Goal: Task Accomplishment & Management: Manage account settings

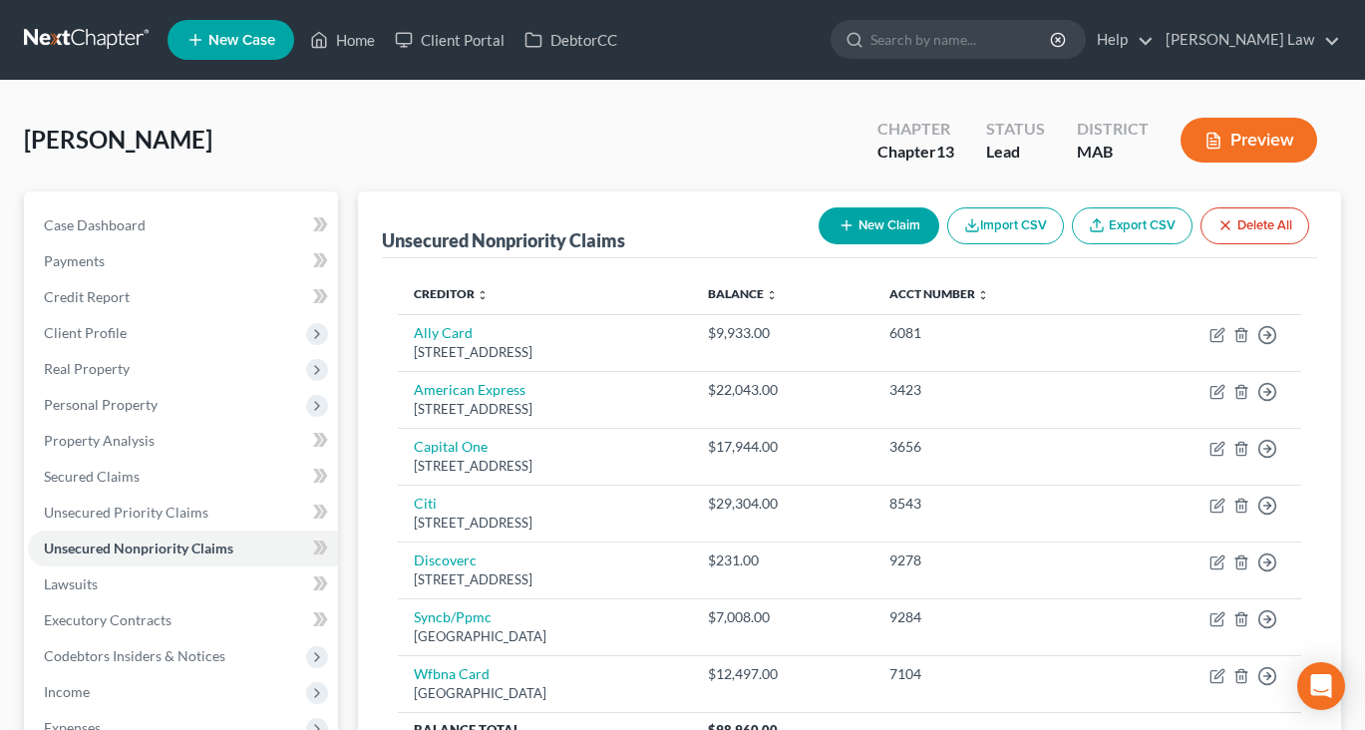
scroll to position [277, 0]
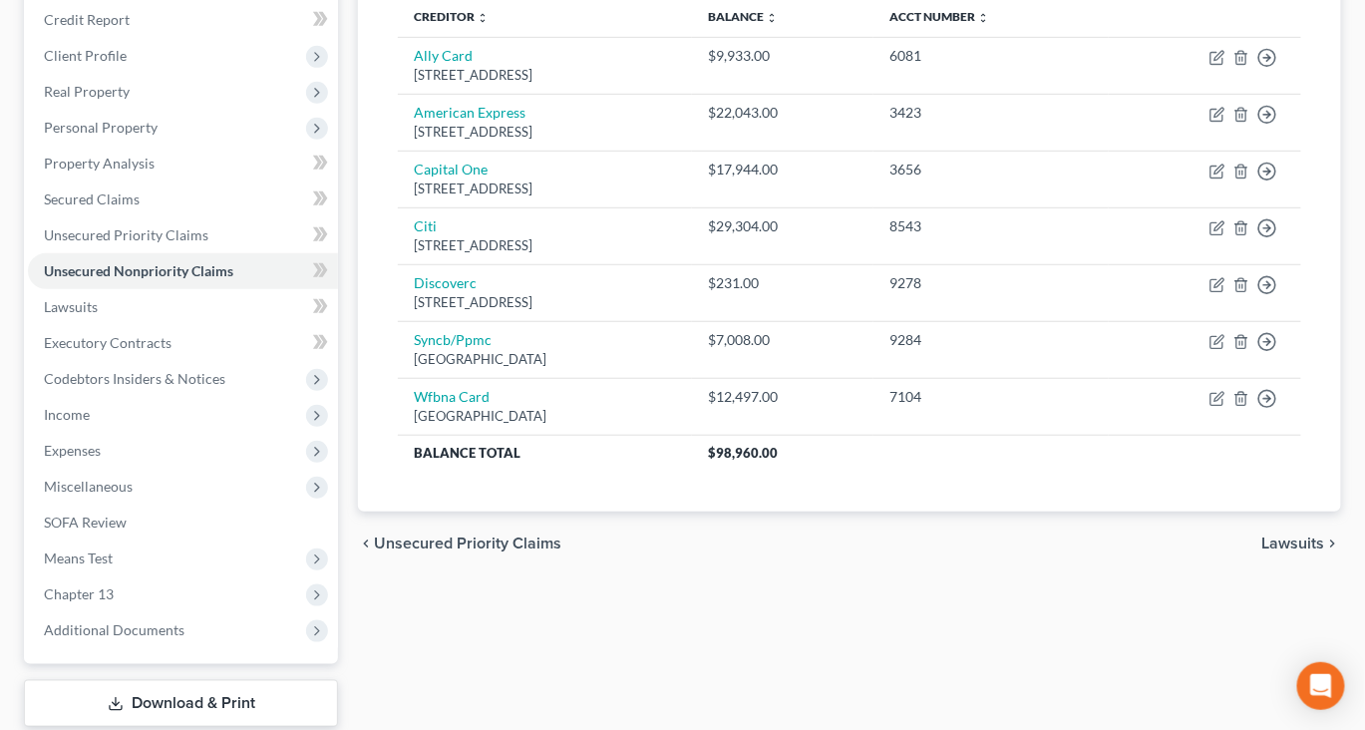
click at [938, 575] on div "chevron_left Unsecured Priority Claims Lawsuits chevron_right" at bounding box center [849, 544] width 983 height 64
click at [938, 512] on div "Creditor expand_more expand_less unfold_more Balance expand_more expand_less un…" at bounding box center [849, 246] width 935 height 531
click at [1044, 512] on div "Creditor expand_more expand_less unfold_more Balance expand_more expand_less un…" at bounding box center [849, 246] width 935 height 531
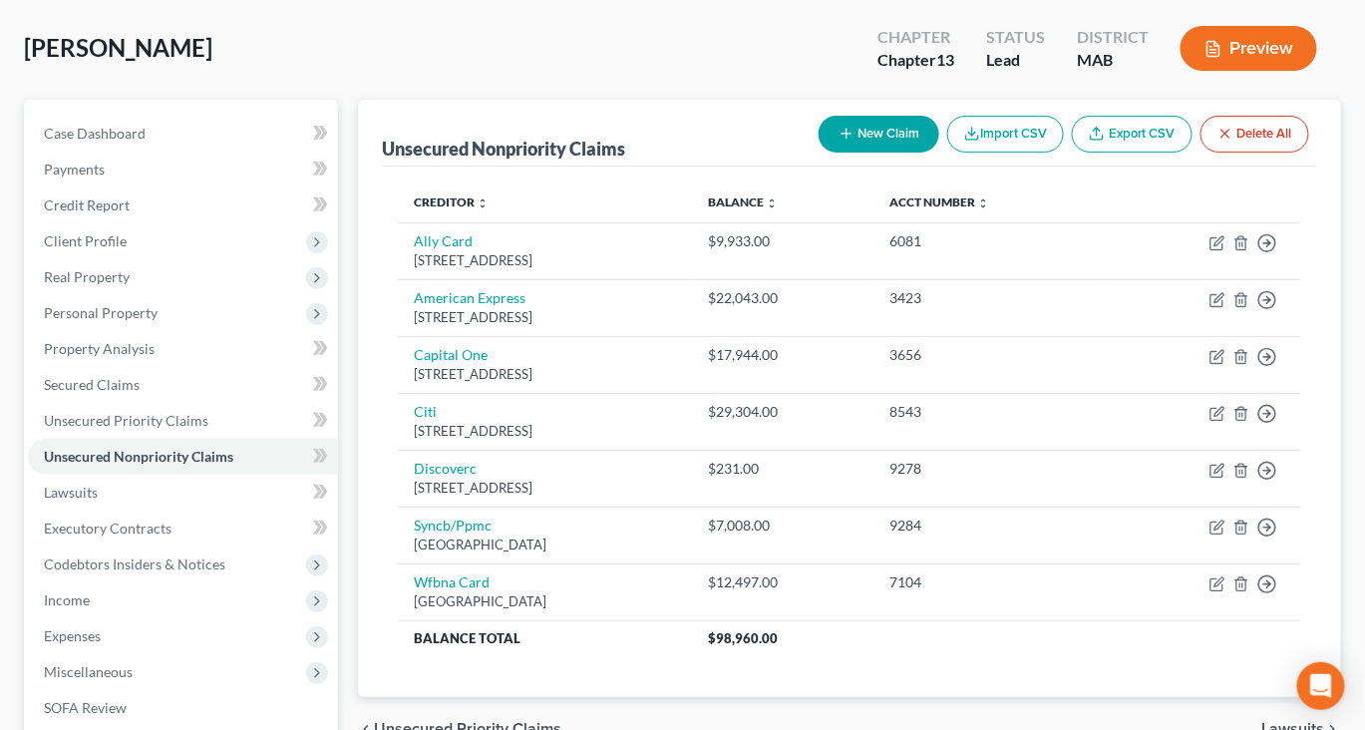
scroll to position [0, 0]
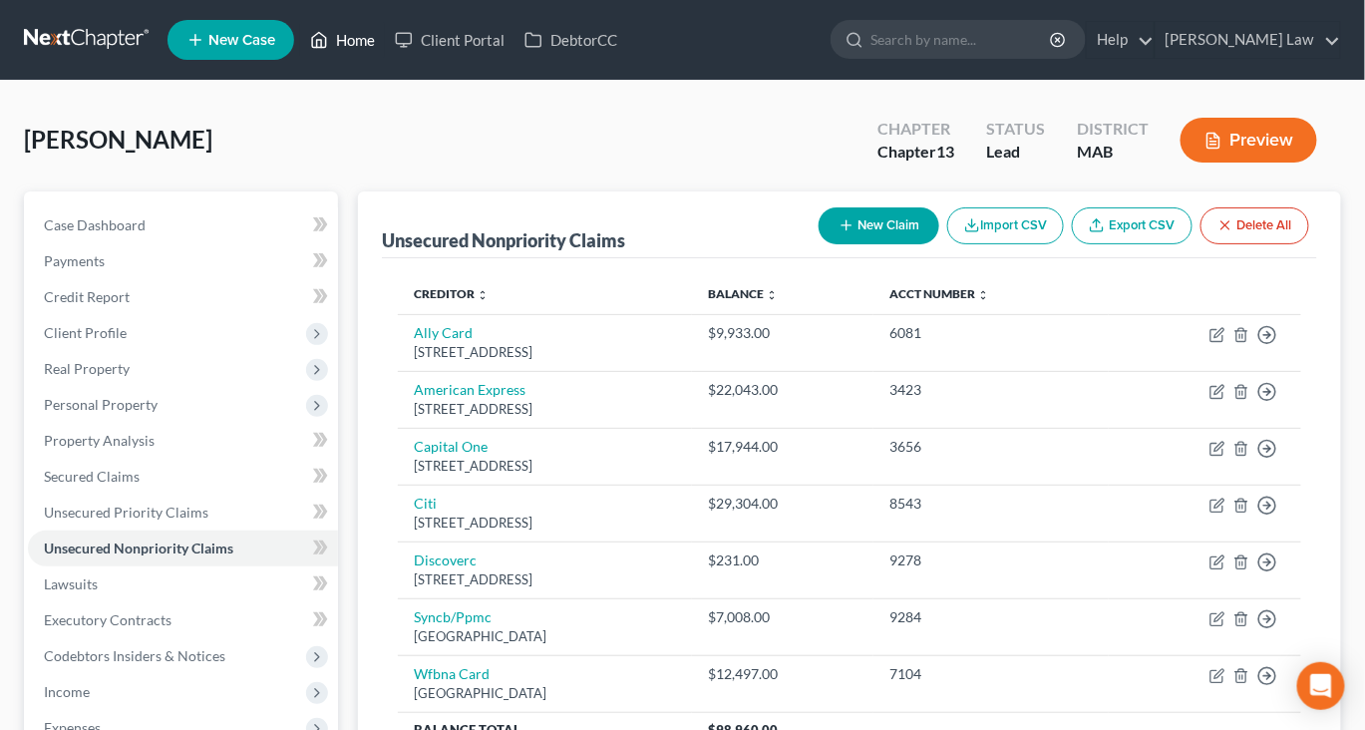
click at [385, 49] on link "Home" at bounding box center [342, 40] width 85 height 36
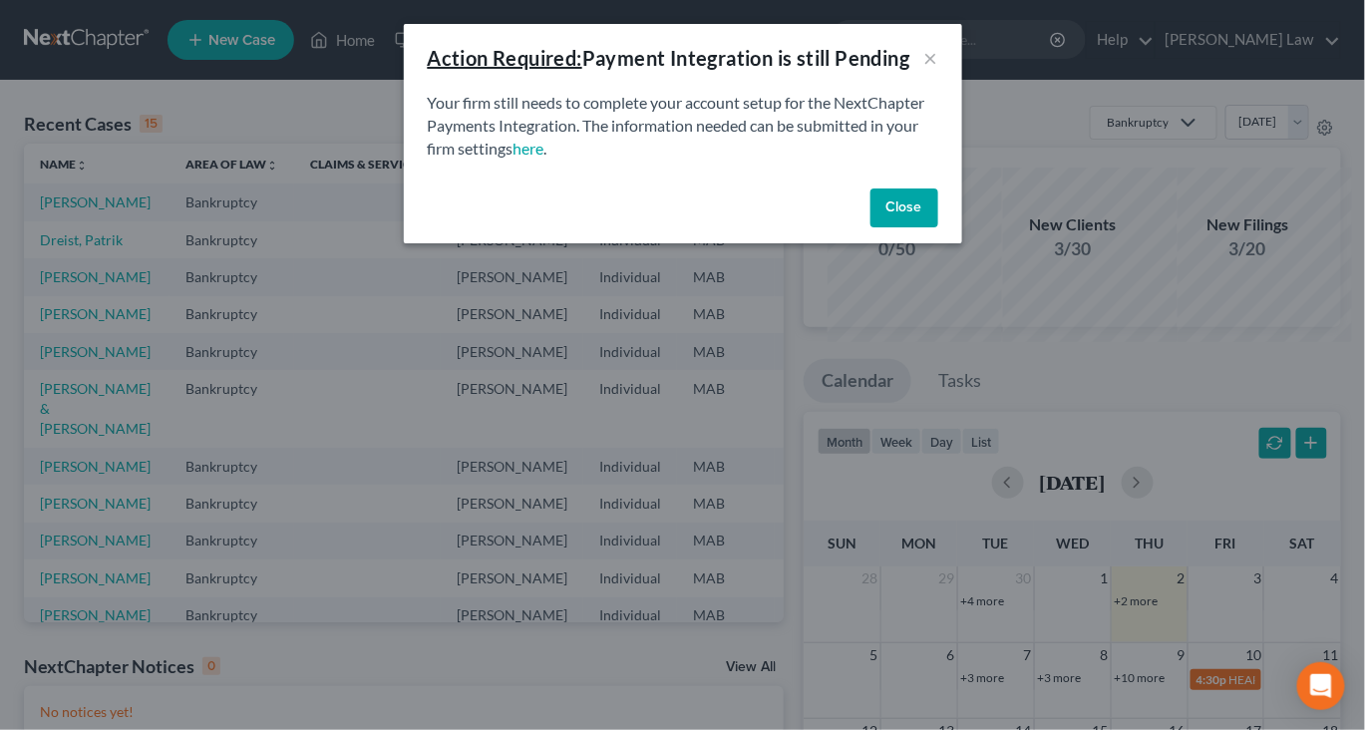
click at [938, 228] on button "Close" at bounding box center [905, 208] width 68 height 40
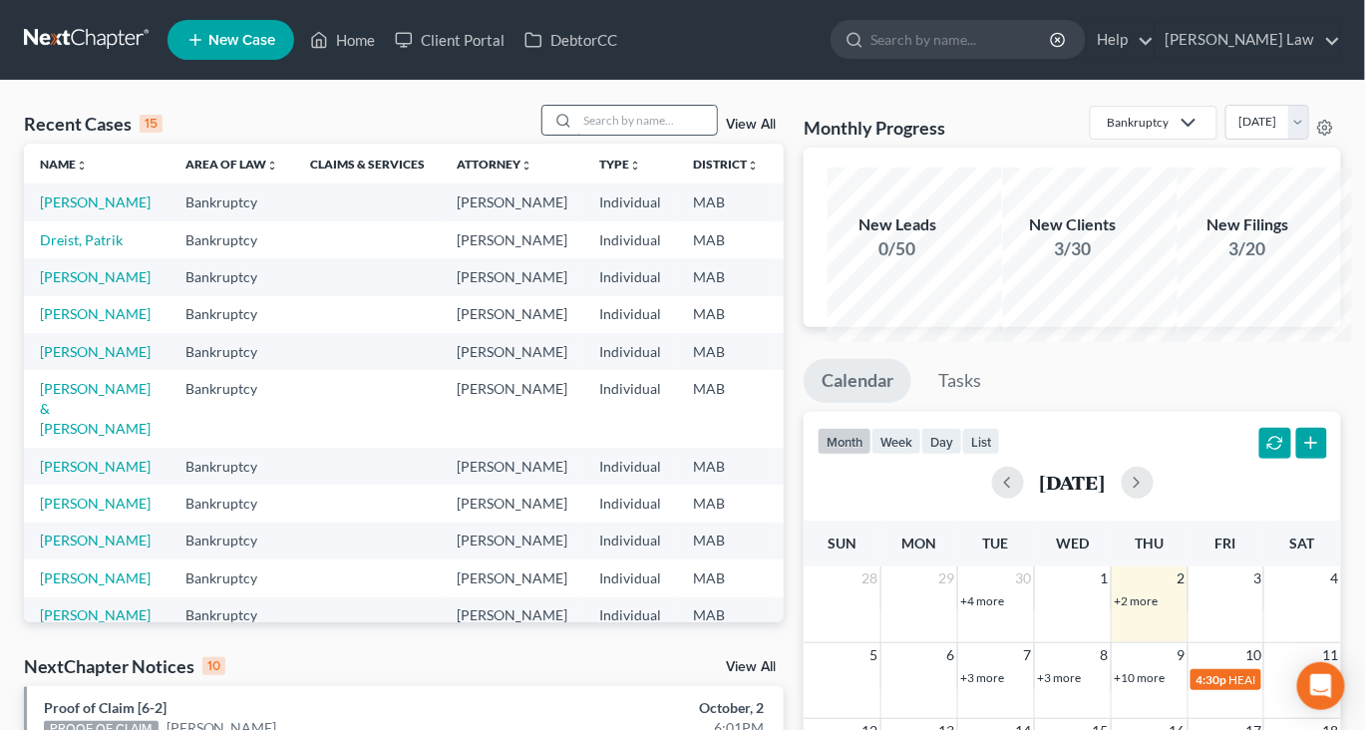
click at [618, 135] on input "search" at bounding box center [647, 120] width 140 height 29
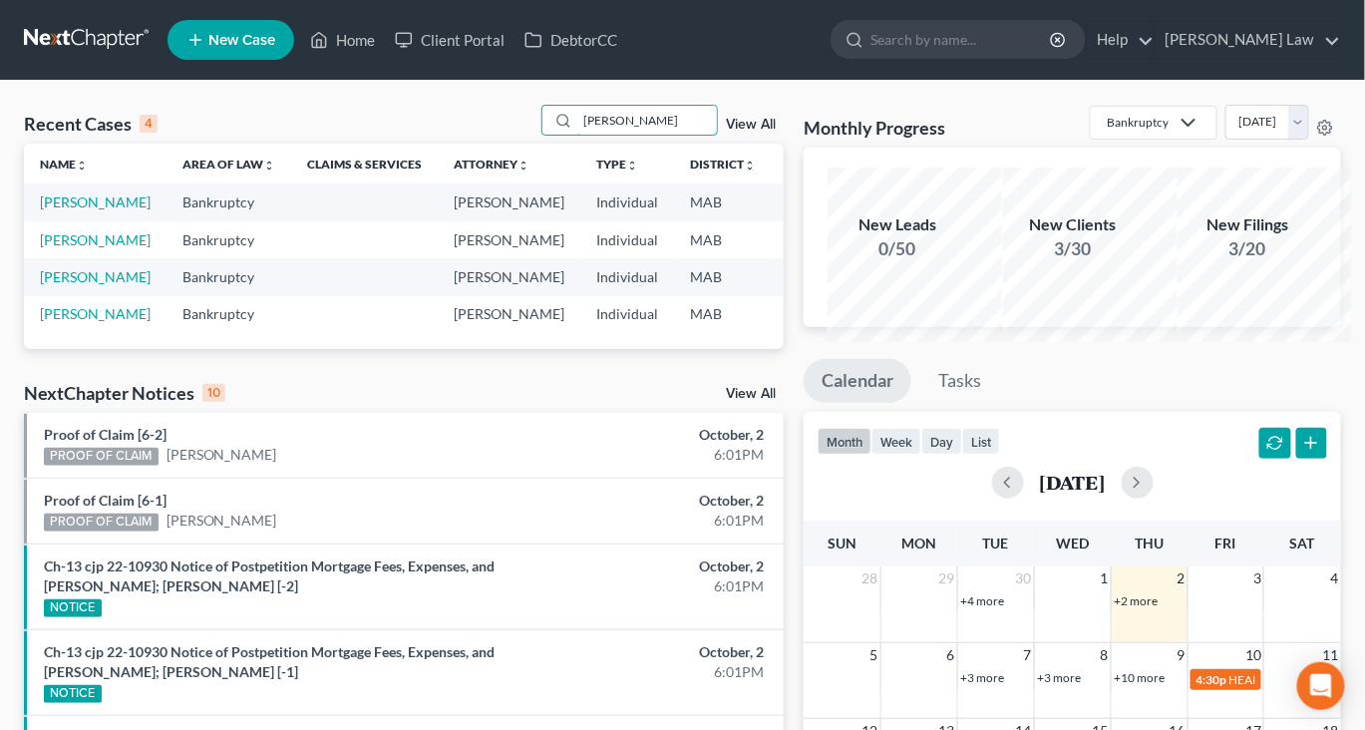
drag, startPoint x: 594, startPoint y: 157, endPoint x: 444, endPoint y: 121, distance: 154.8
click at [444, 121] on div "Recent Cases 4 [PERSON_NAME] View All Name unfold_more expand_more expand_less …" at bounding box center [682, 643] width 1365 height 1125
type input "[PERSON_NAME]"
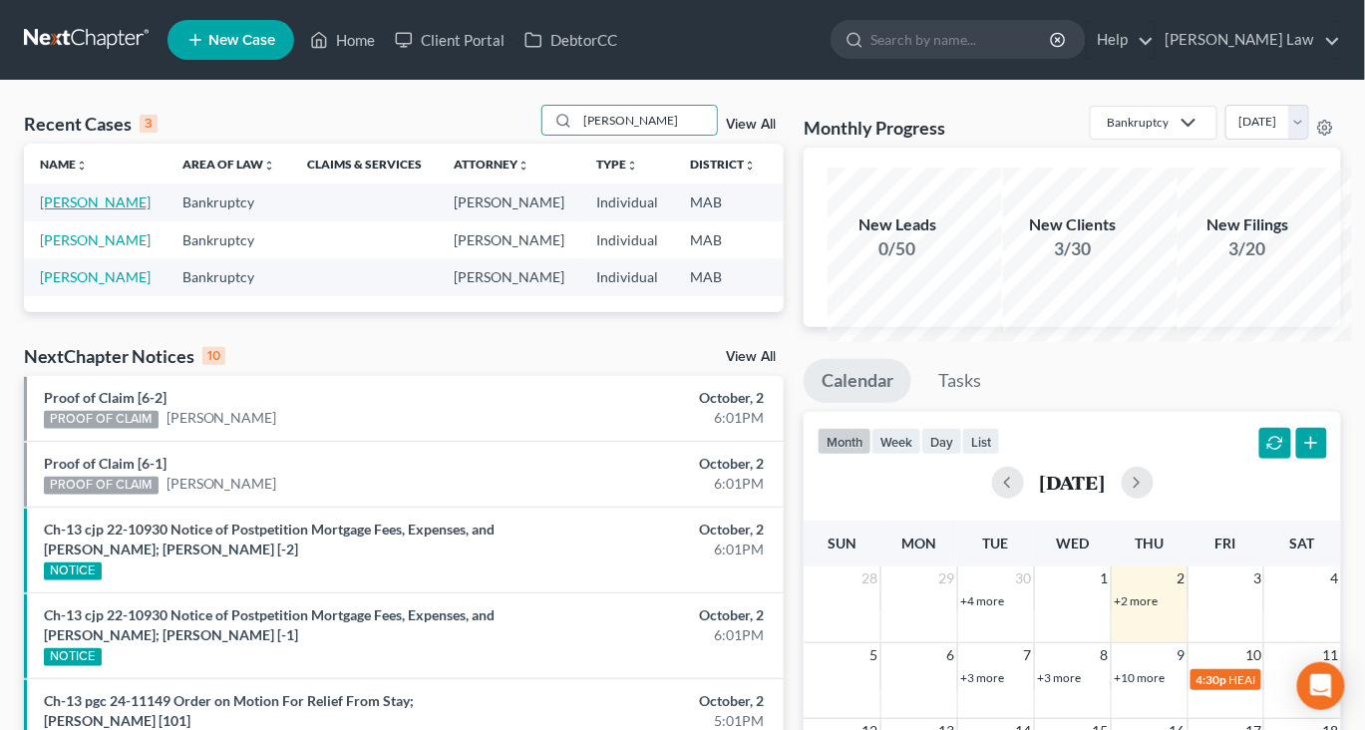
click at [89, 210] on link "[PERSON_NAME]" at bounding box center [95, 201] width 111 height 17
select select "6"
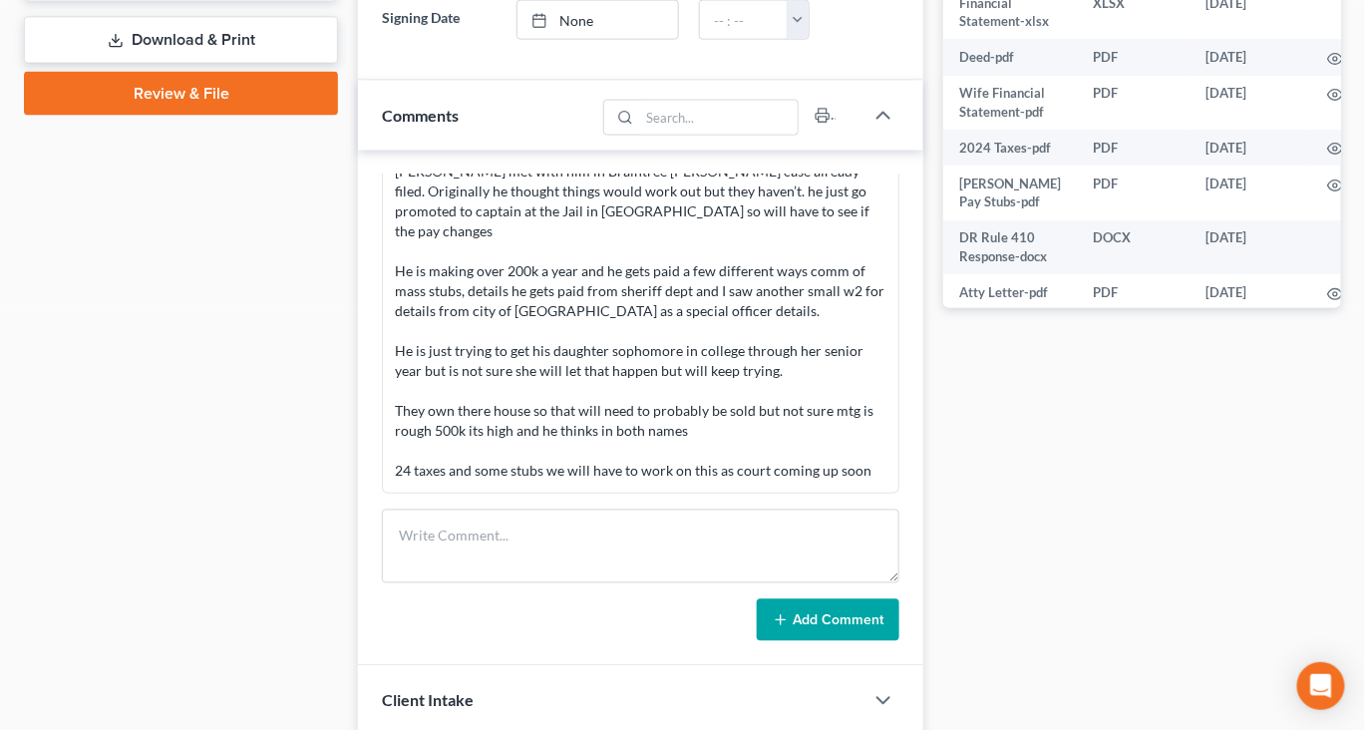
scroll to position [432, 0]
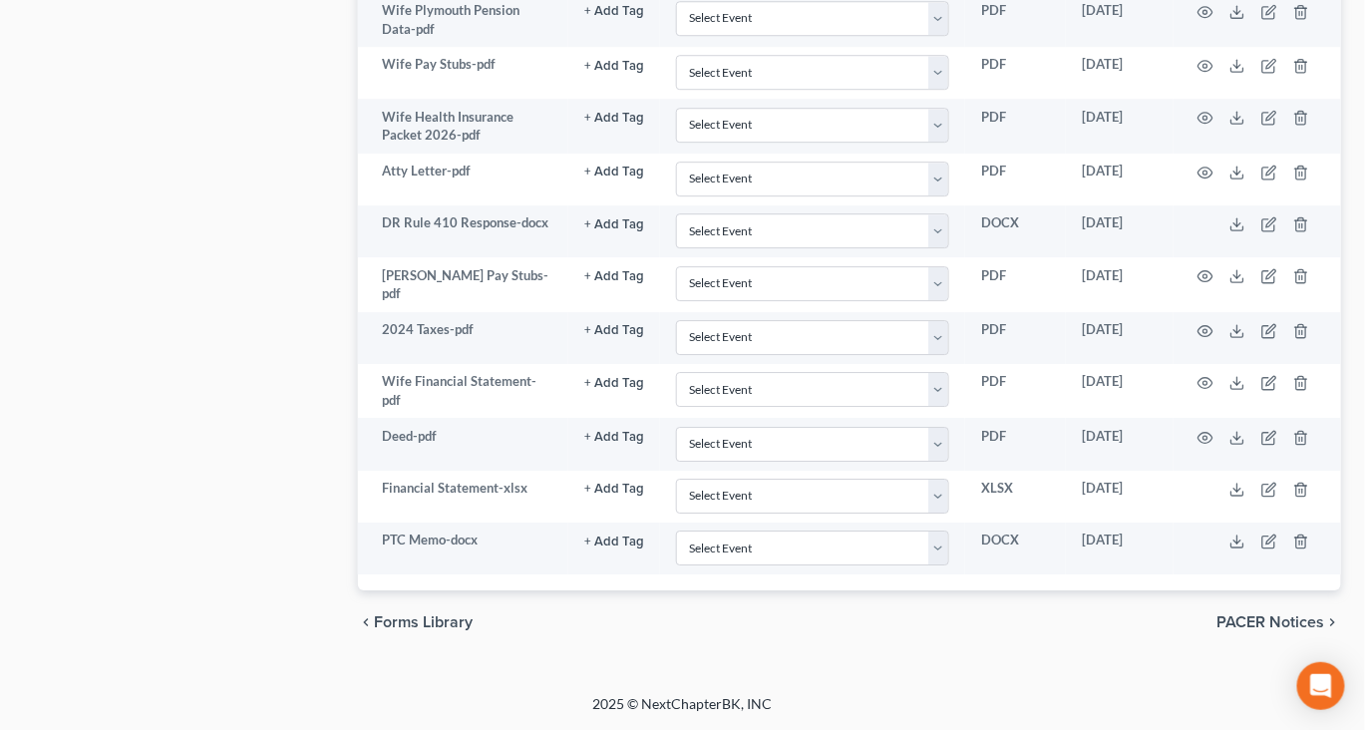
scroll to position [3213, 0]
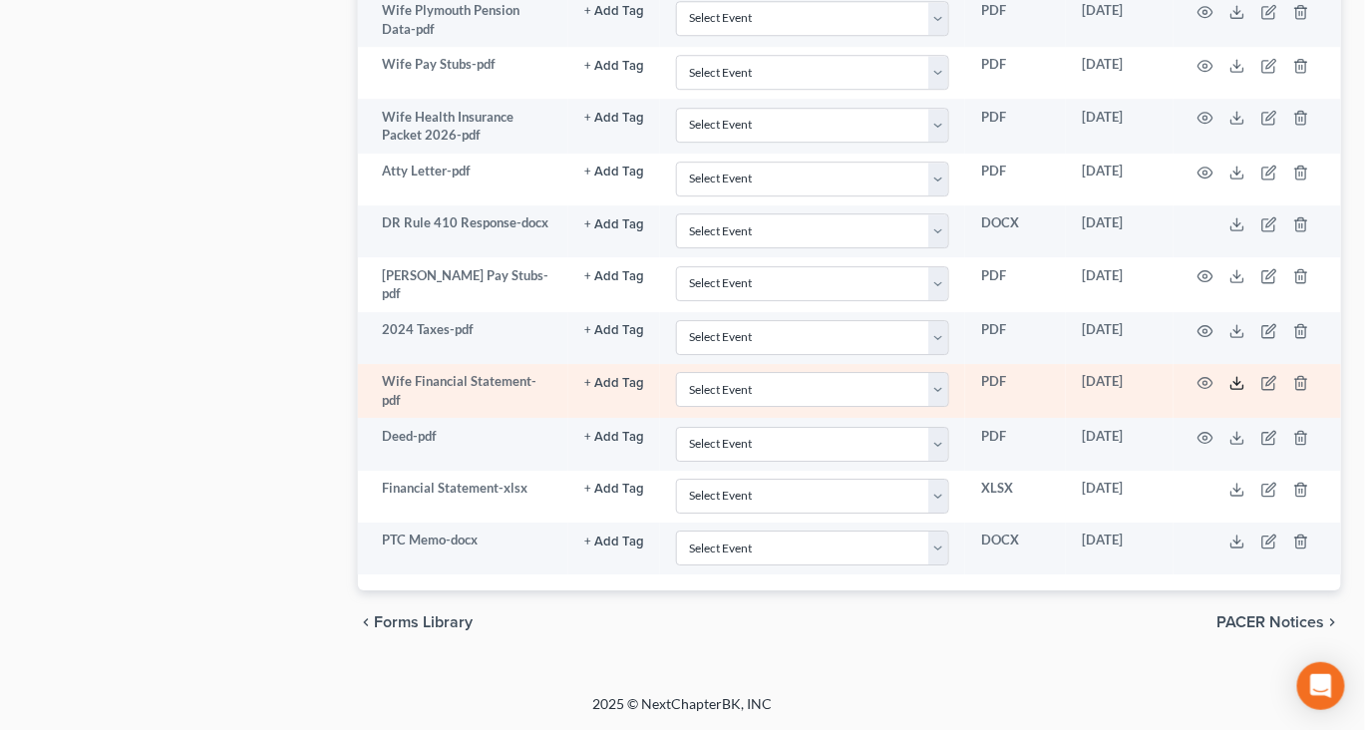
click at [1242, 385] on polyline at bounding box center [1238, 383] width 7 height 3
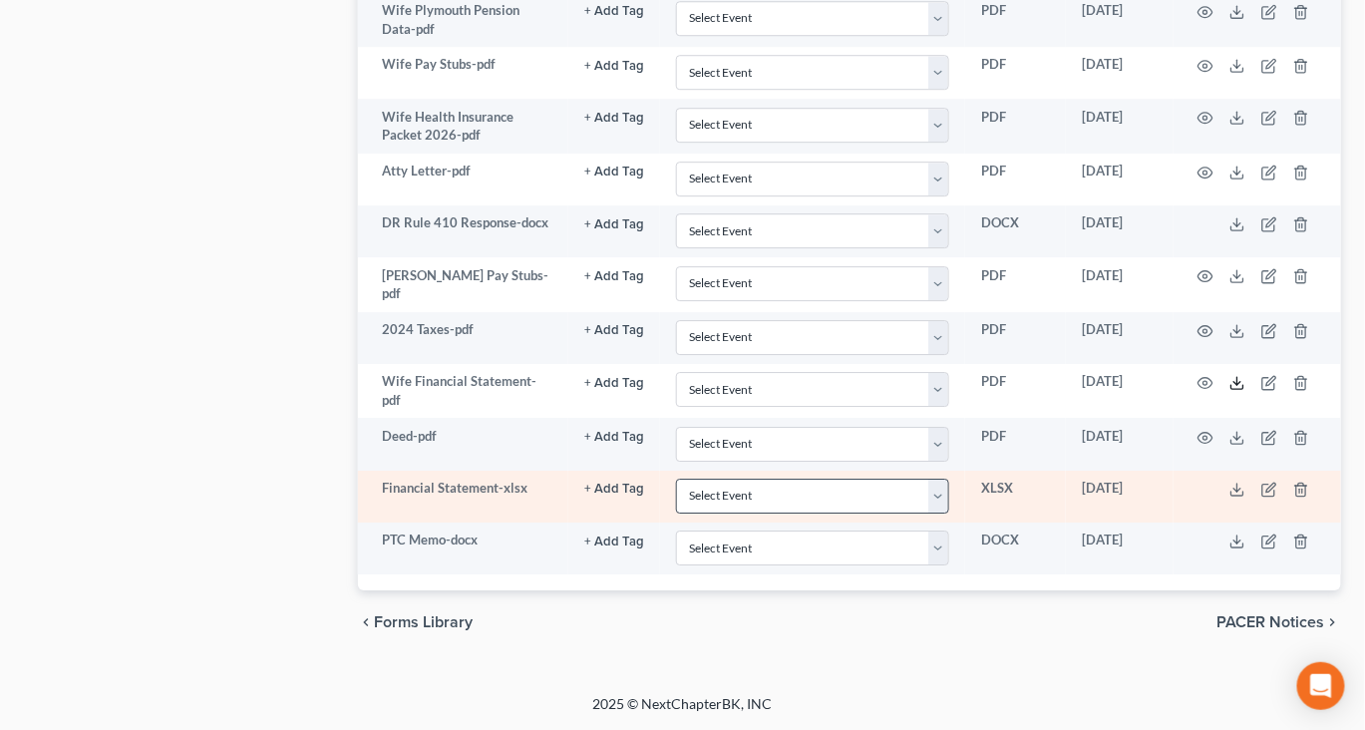
scroll to position [3152, 0]
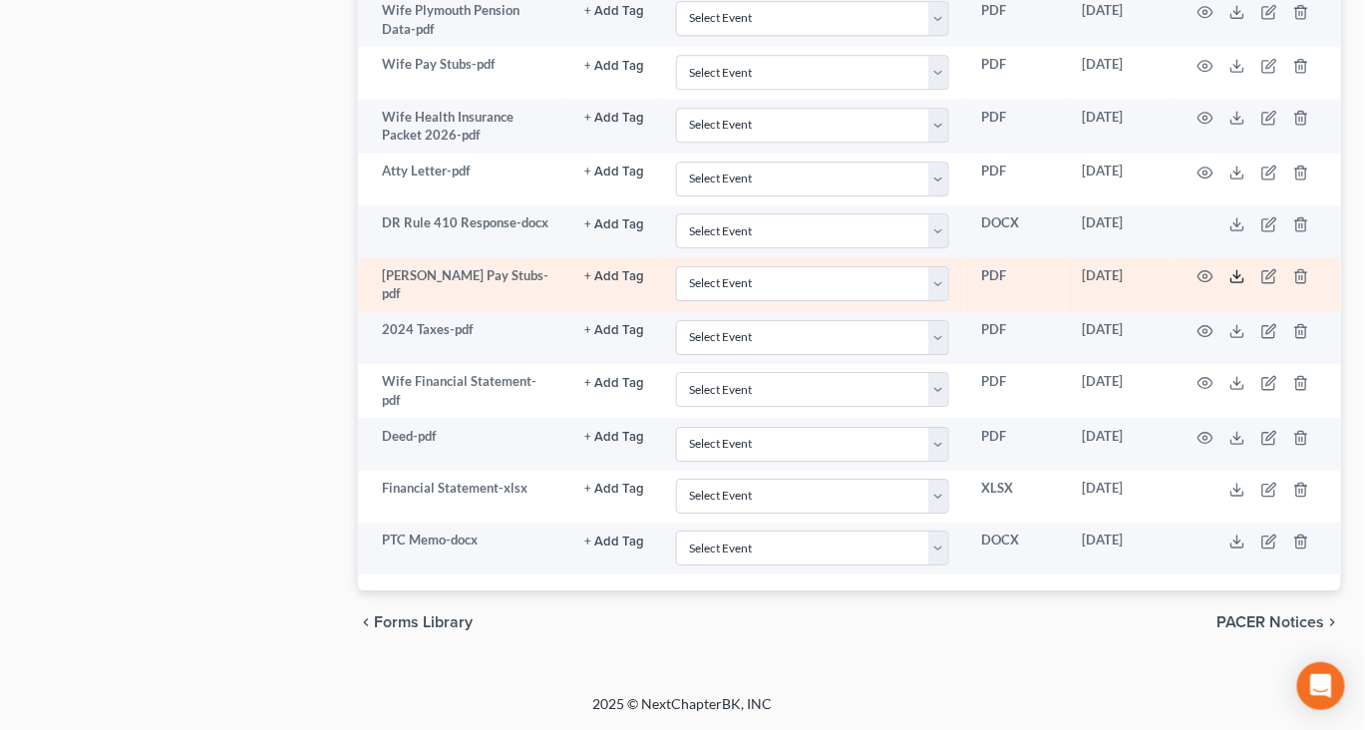
click at [1246, 284] on icon at bounding box center [1238, 276] width 16 height 16
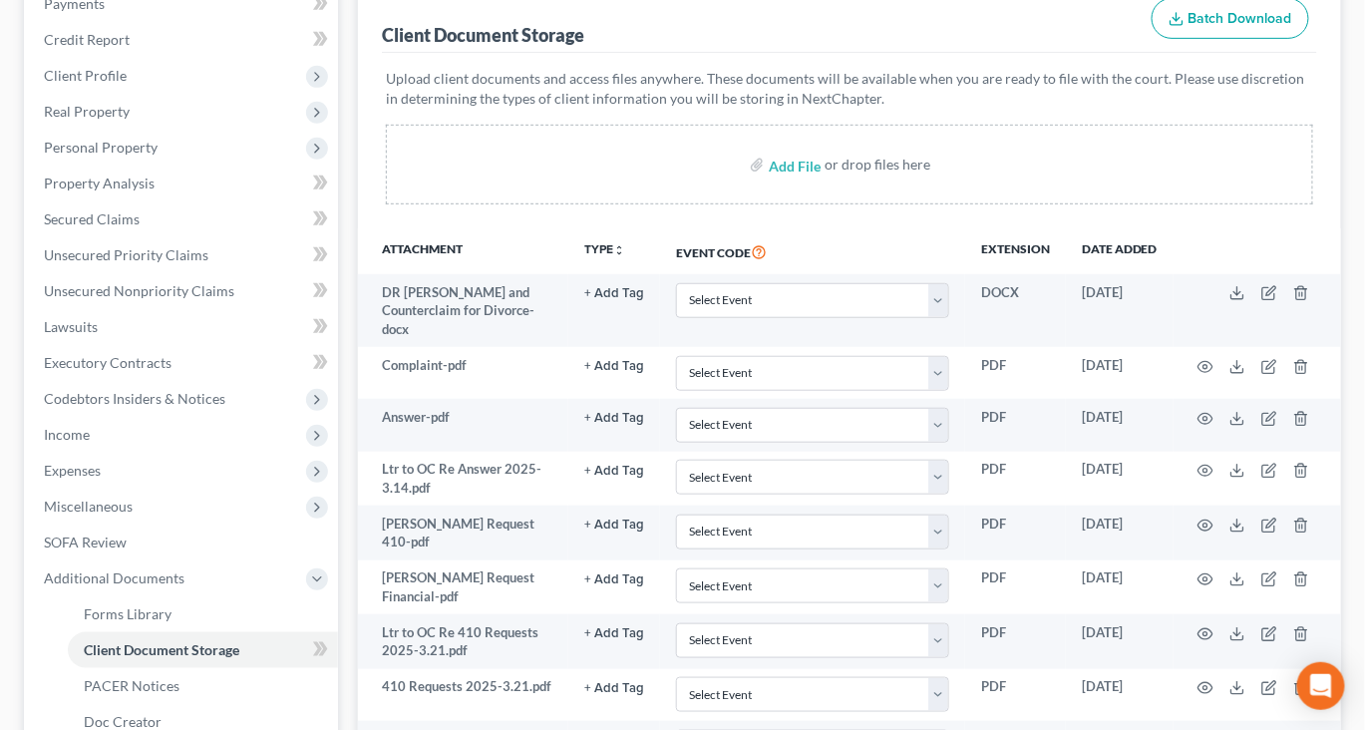
scroll to position [0, 0]
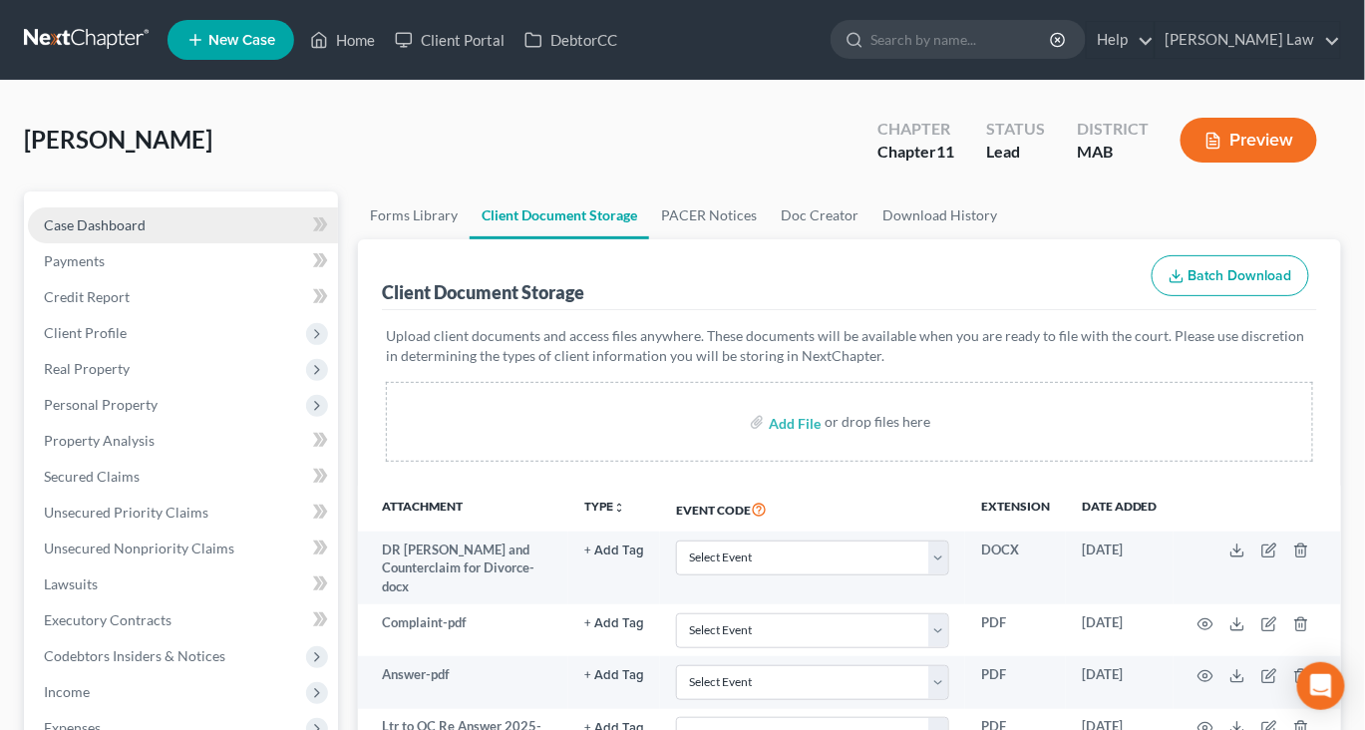
click at [146, 233] on span "Case Dashboard" at bounding box center [95, 224] width 102 height 17
select select "6"
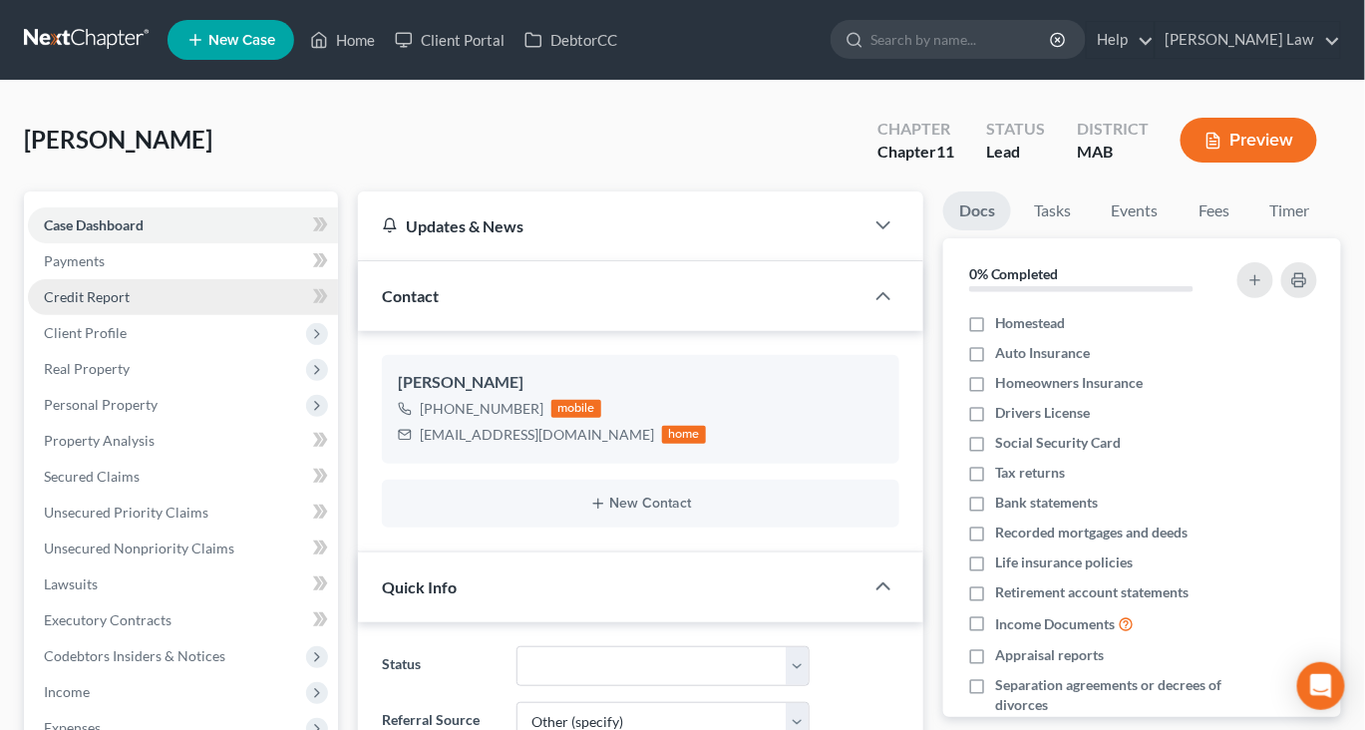
scroll to position [468, 0]
